Goal: Information Seeking & Learning: Learn about a topic

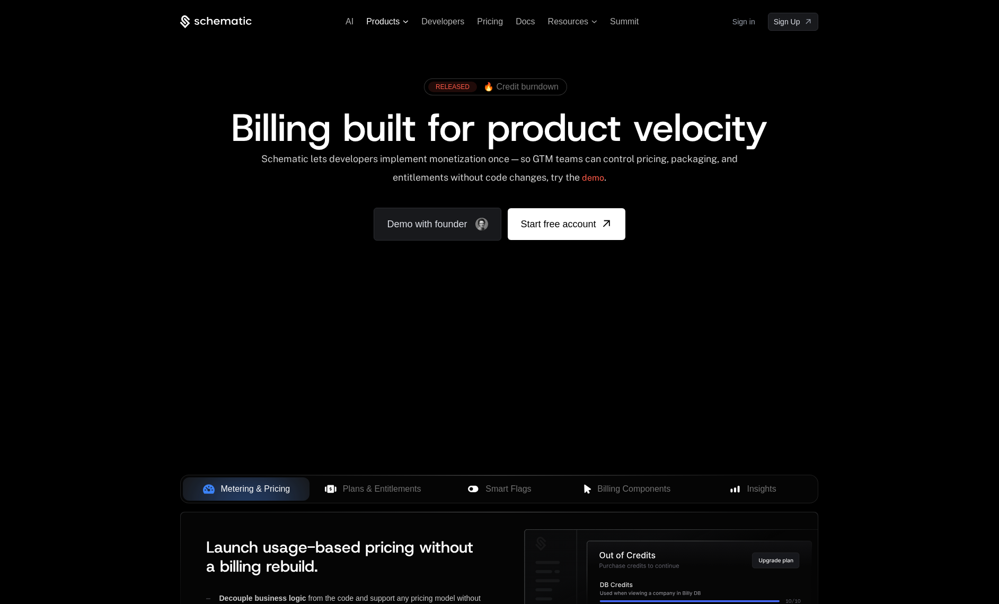
click at [394, 20] on span "Products" at bounding box center [382, 22] width 33 height 10
click at [491, 26] on div "AI Products Developers Pricing Docs Resources Summit Sign in Sign Up" at bounding box center [499, 22] width 638 height 18
click at [490, 23] on span "Pricing" at bounding box center [490, 21] width 26 height 9
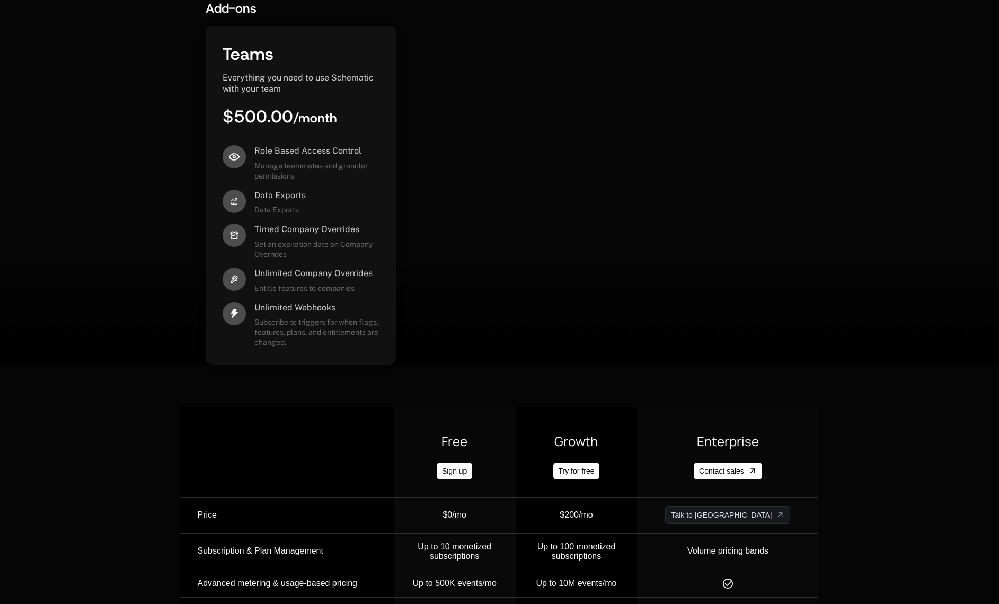
scroll to position [682, 0]
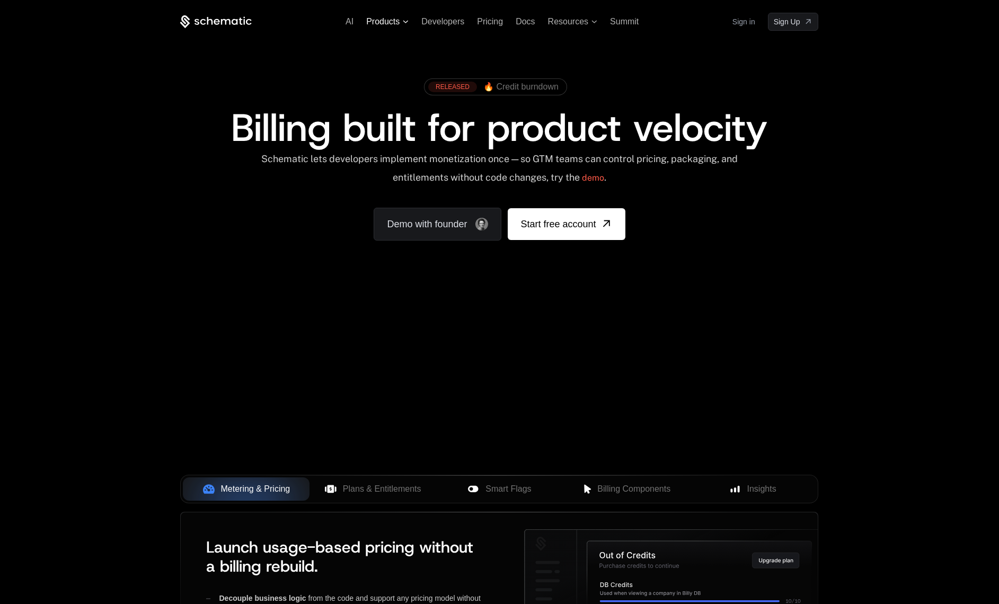
click at [384, 22] on span "Products" at bounding box center [382, 22] width 33 height 10
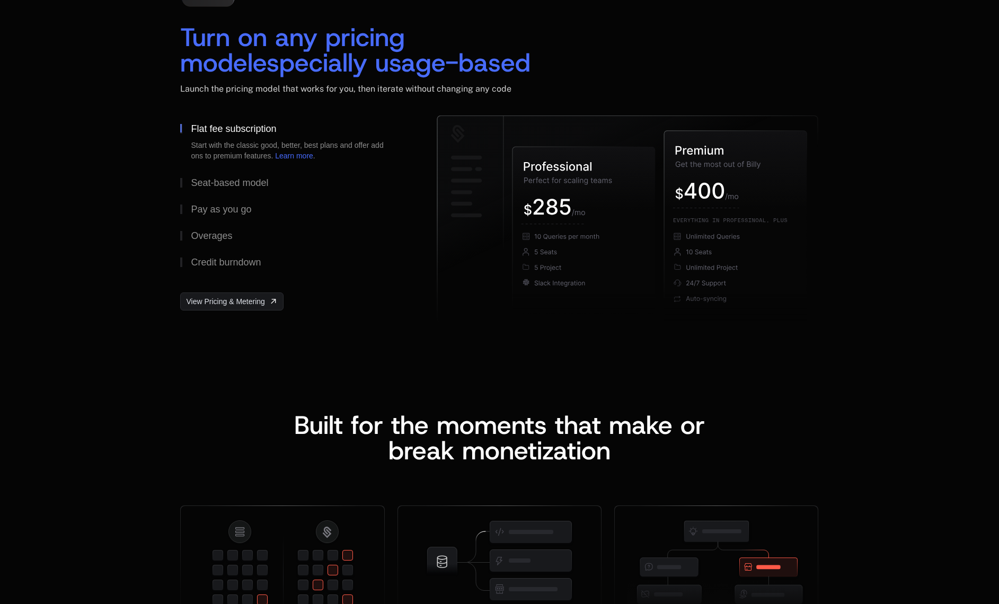
scroll to position [1607, 0]
